Goal: Information Seeking & Learning: Learn about a topic

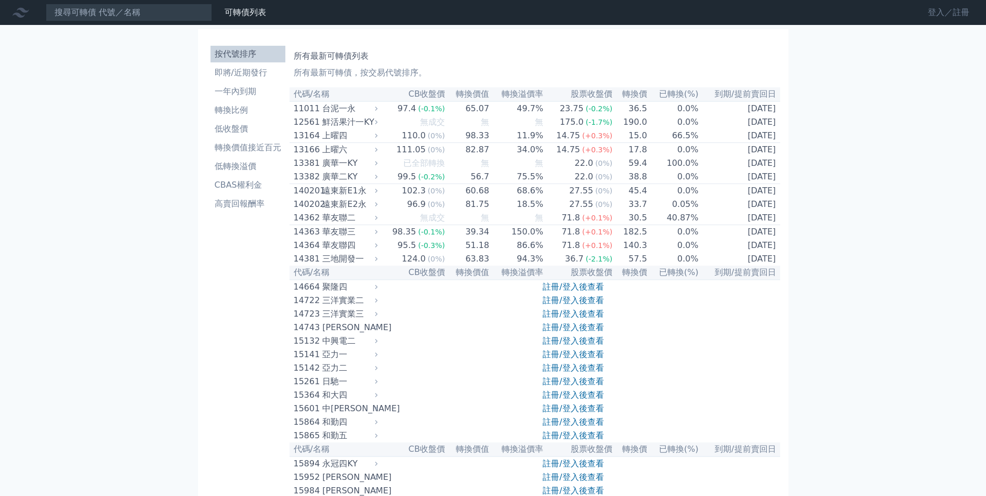
click at [944, 15] on link "登入／註冊" at bounding box center [948, 12] width 58 height 17
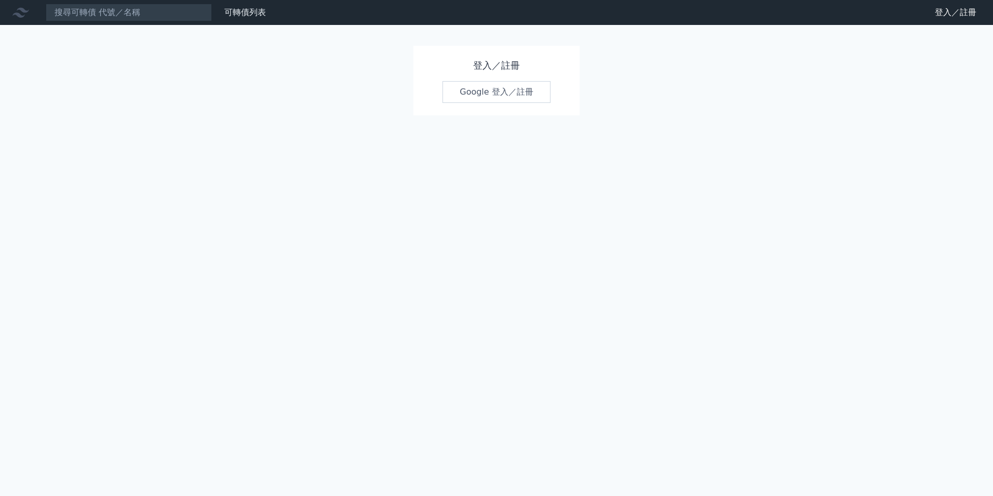
click at [496, 99] on link "Google 登入／註冊" at bounding box center [497, 92] width 108 height 22
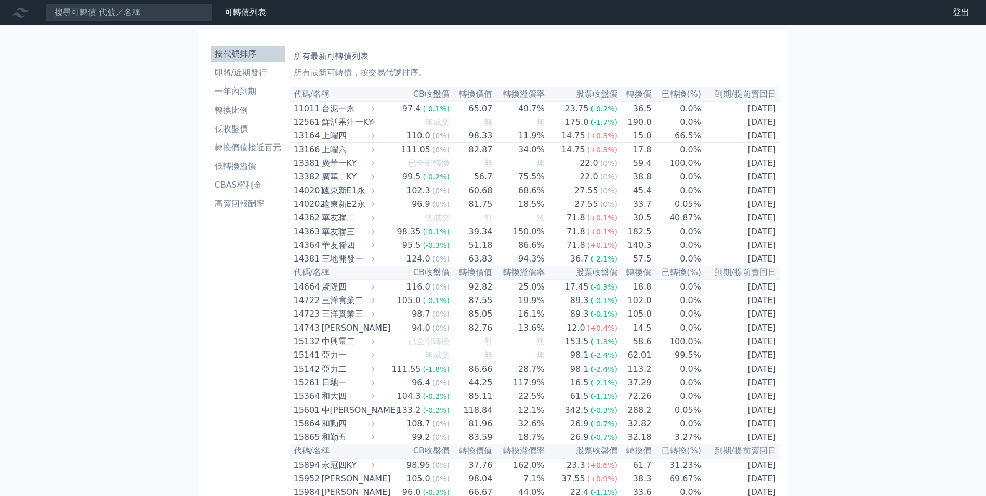
click at [93, 18] on input at bounding box center [129, 13] width 166 height 18
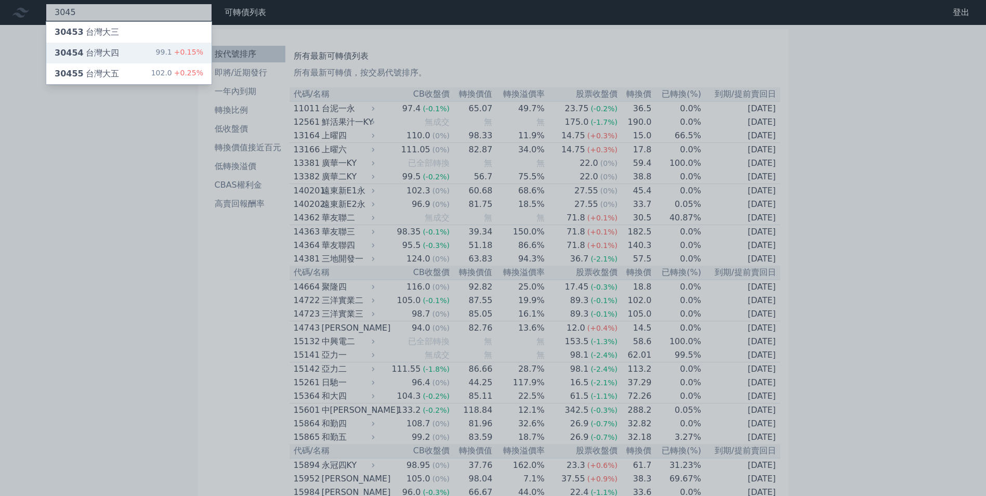
type input "3045"
click at [95, 55] on div "[GEOGRAPHIC_DATA]四" at bounding box center [87, 53] width 64 height 12
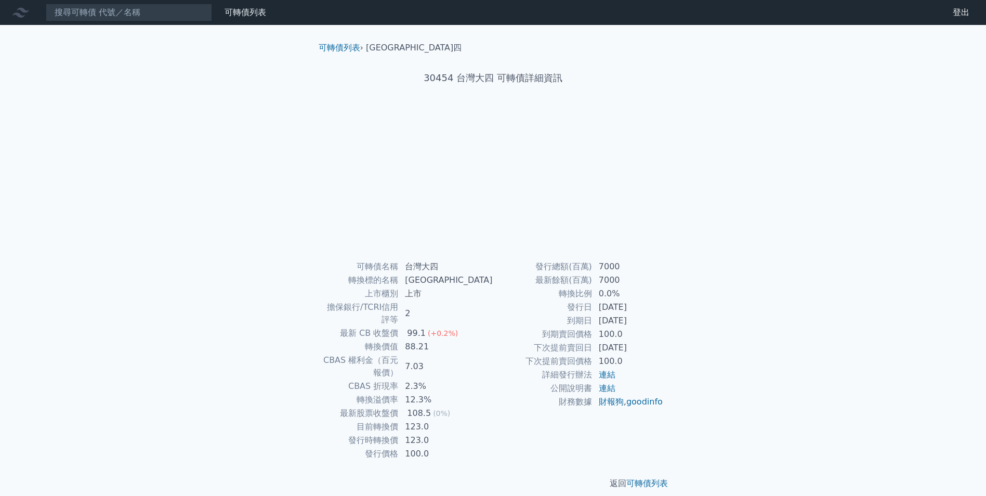
click at [95, 55] on div "可轉債列表 財務數據 可轉債列表 財務數據 登出 登出 可轉債列表 › 30454 台灣大四 30454 台灣大四 可轉債詳細資訊 可轉債名稱 台灣大四 2 ," at bounding box center [493, 253] width 986 height 506
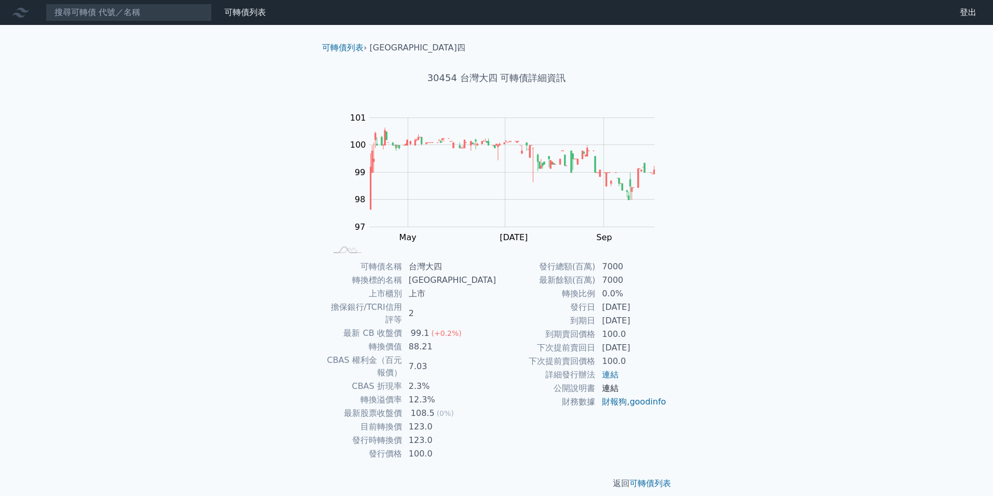
click at [617, 391] on link "連結" at bounding box center [610, 388] width 17 height 10
click at [611, 376] on link "連結" at bounding box center [610, 374] width 17 height 10
click at [609, 390] on link "連結" at bounding box center [610, 388] width 17 height 10
click at [18, 15] on icon at bounding box center [20, 13] width 17 height 10
click at [241, 20] on div "可轉債列表 財務數據" at bounding box center [135, 13] width 270 height 18
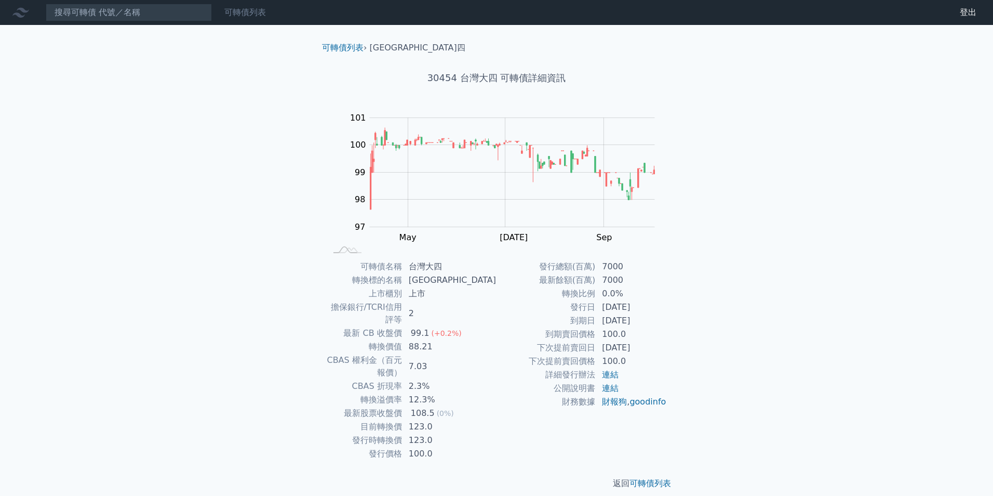
click at [238, 15] on link "可轉債列表" at bounding box center [245, 12] width 42 height 10
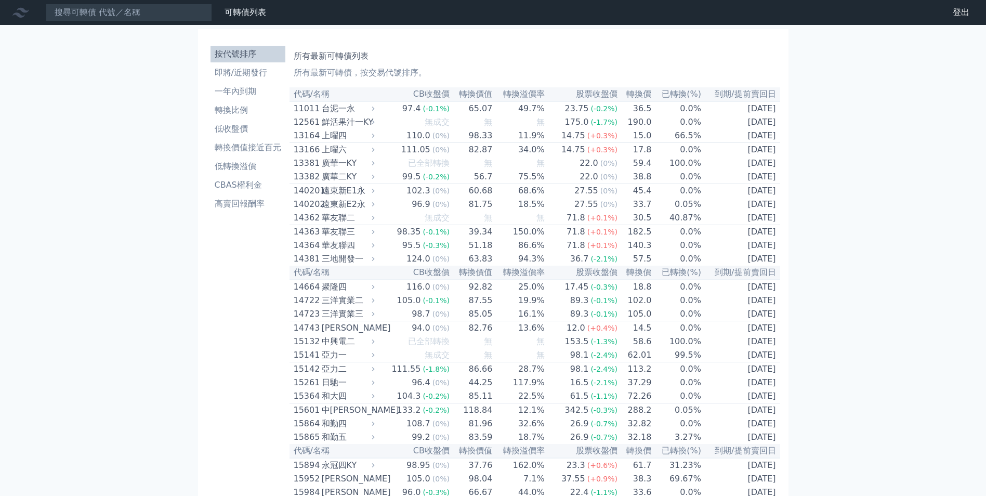
click at [246, 151] on li "轉換價值接近百元" at bounding box center [247, 147] width 75 height 12
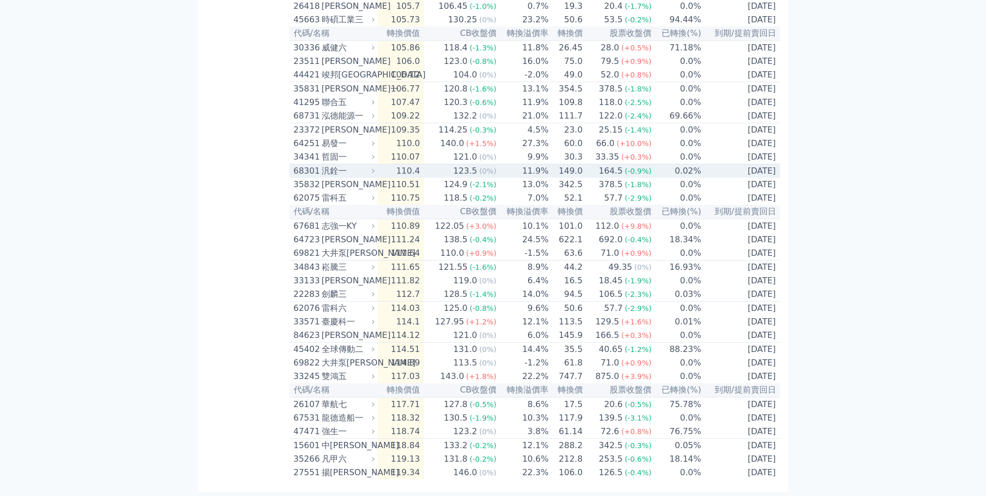
scroll to position [2012, 0]
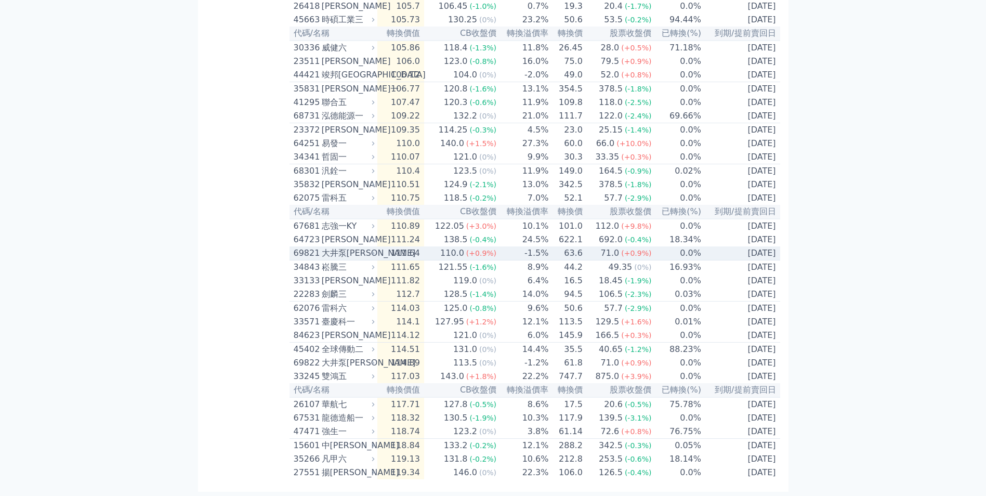
click at [327, 233] on div "[PERSON_NAME]" at bounding box center [347, 239] width 51 height 12
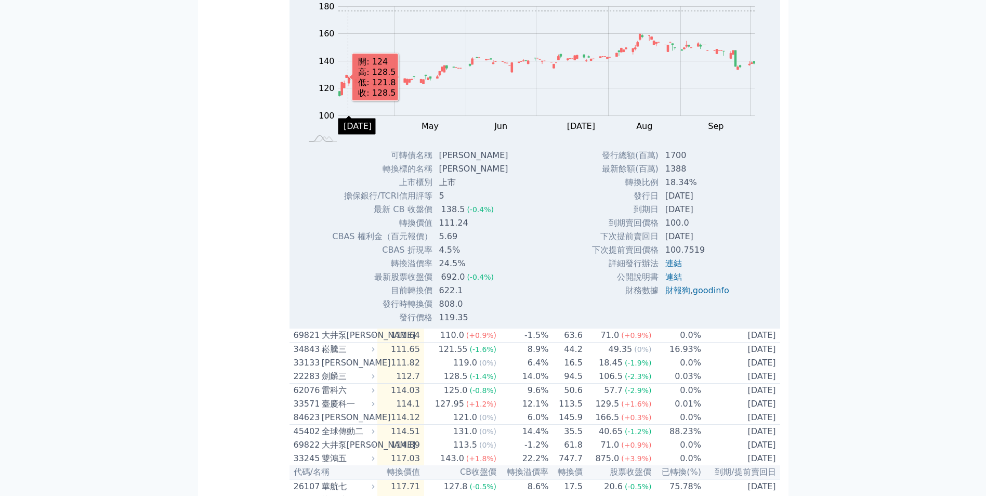
scroll to position [2168, 0]
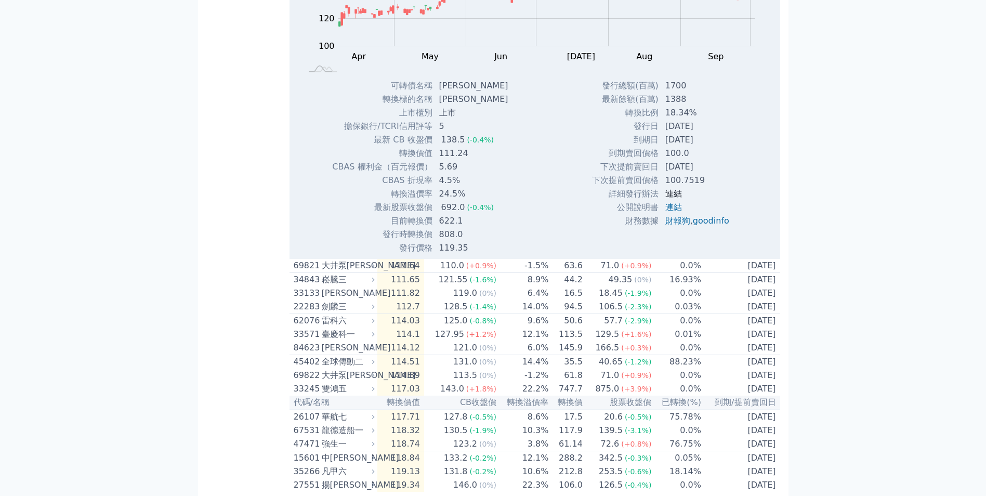
click at [668, 198] on link "連結" at bounding box center [673, 194] width 17 height 10
click at [674, 212] on link "連結" at bounding box center [673, 207] width 17 height 10
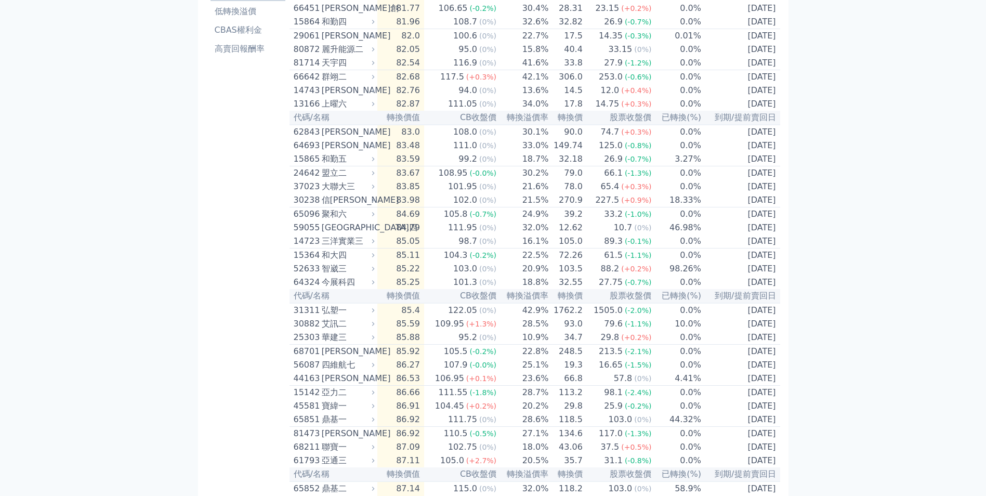
scroll to position [0, 0]
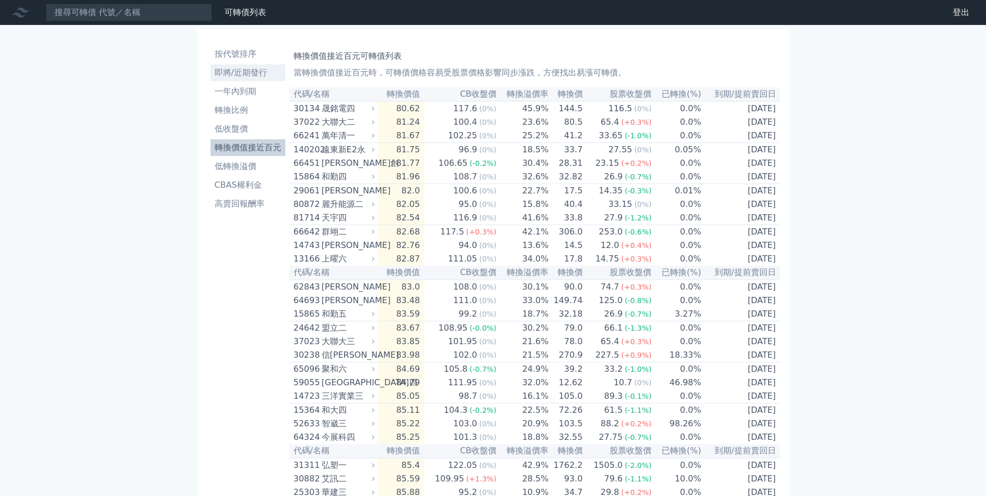
click at [258, 77] on li "即將/近期發行" at bounding box center [247, 73] width 75 height 12
